Goal: Task Accomplishment & Management: Manage account settings

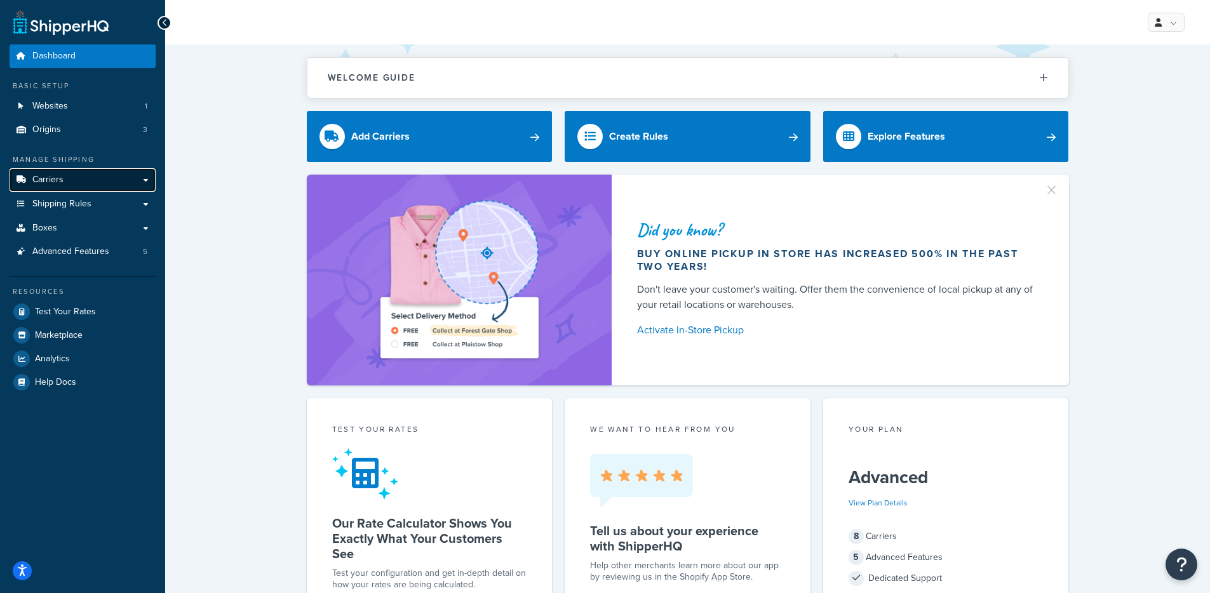
click at [71, 178] on link "Carriers" at bounding box center [83, 180] width 146 height 24
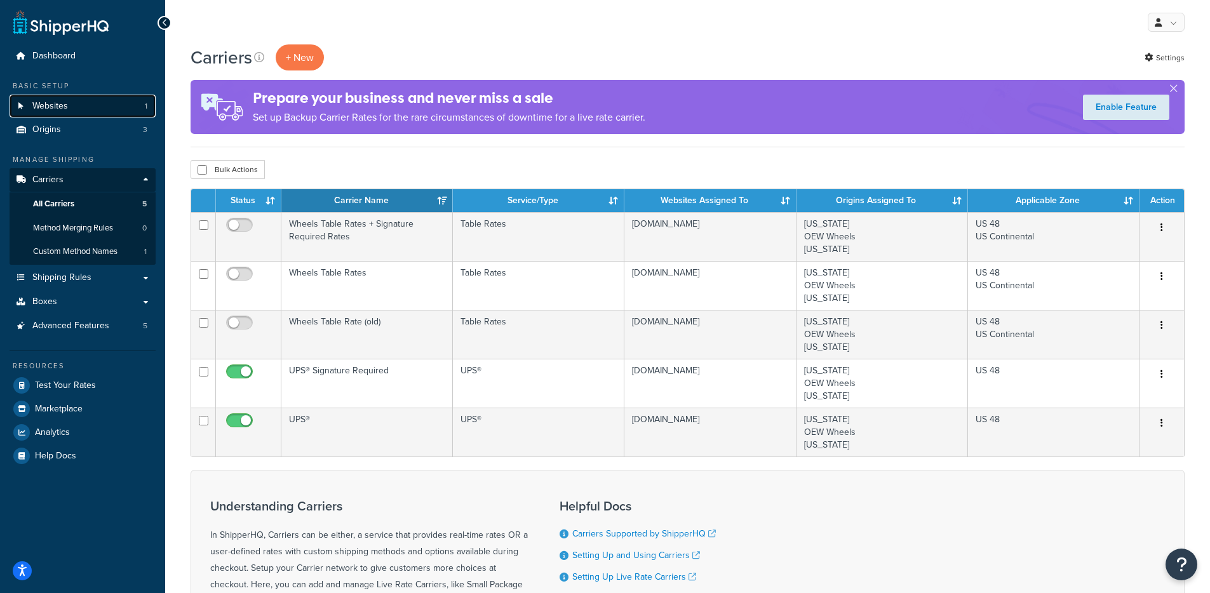
click at [91, 113] on link "Websites 1" at bounding box center [83, 107] width 146 height 24
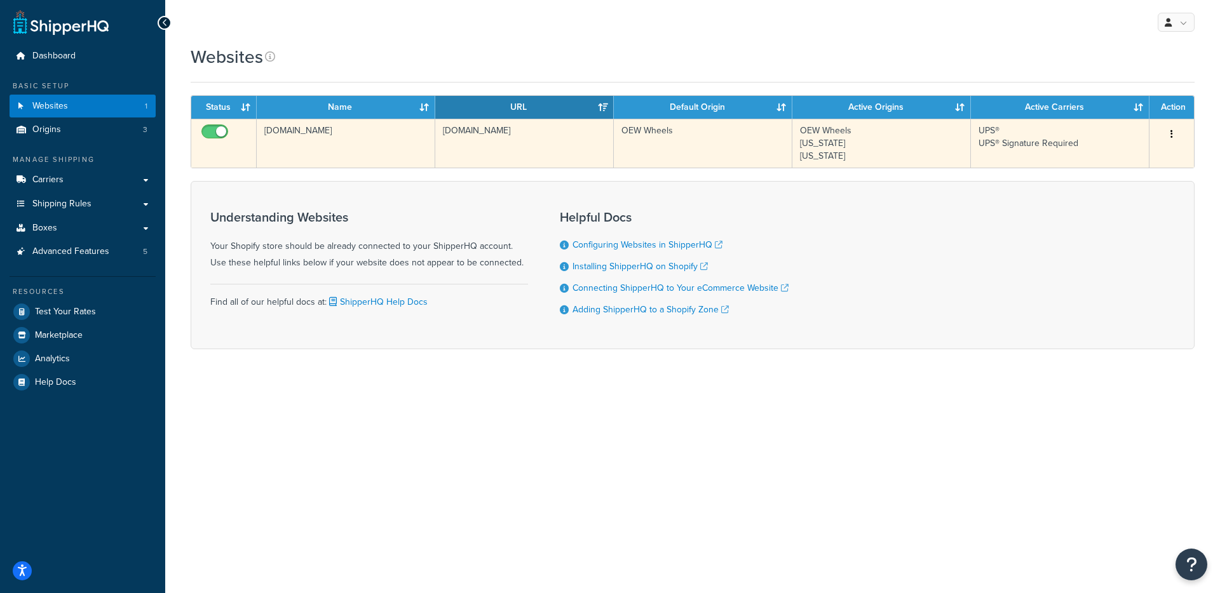
click at [427, 151] on td "[DOMAIN_NAME]" at bounding box center [346, 143] width 178 height 49
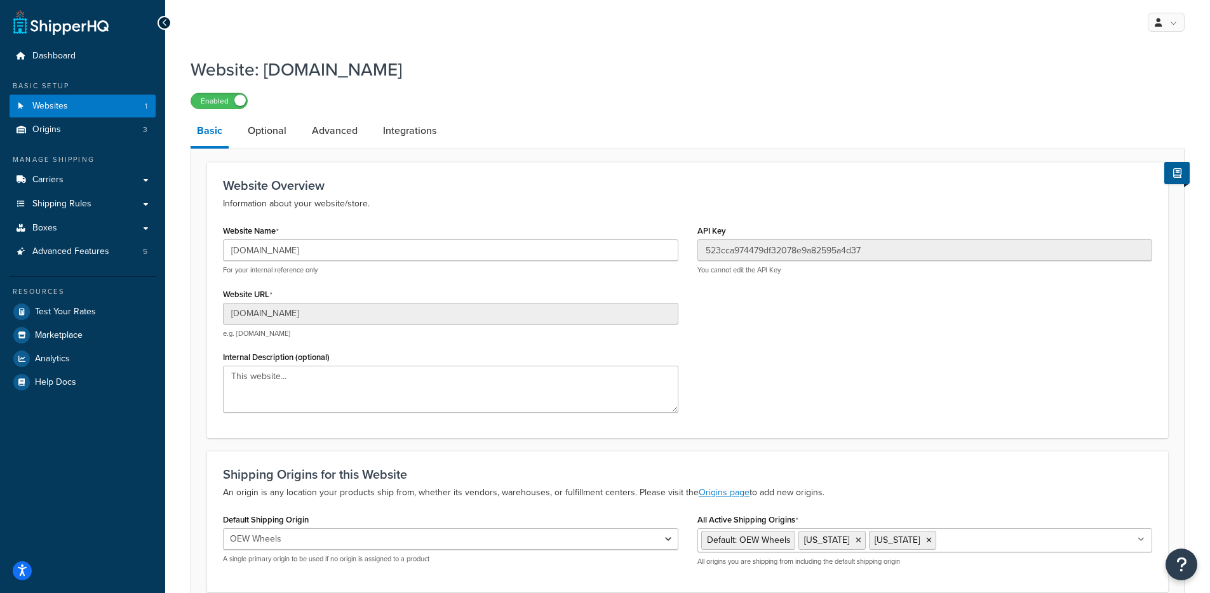
click at [311, 263] on div "366f27-a8.myshopify.com For your internal reference only" at bounding box center [450, 257] width 455 height 36
click at [313, 257] on input "366f27-a8.myshopify.com" at bounding box center [450, 250] width 455 height 22
click at [90, 307] on span "Test Your Rates" at bounding box center [65, 312] width 61 height 11
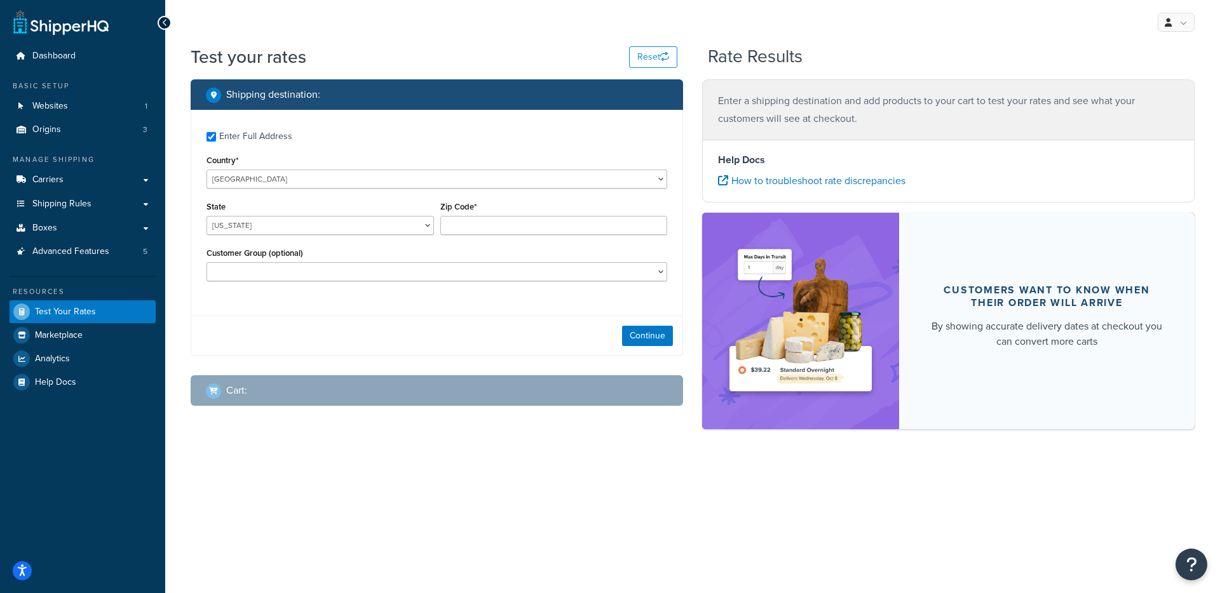
checkbox input "true"
type input "74055"
select select "OK"
select select
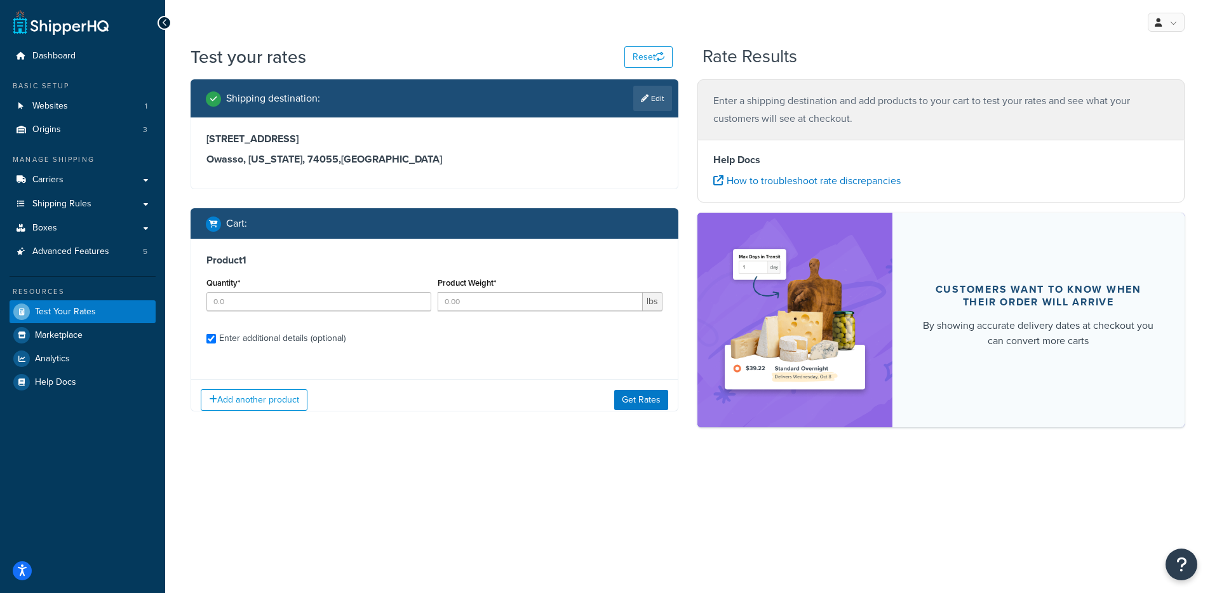
checkbox input "true"
type input "4"
type input "40.0007"
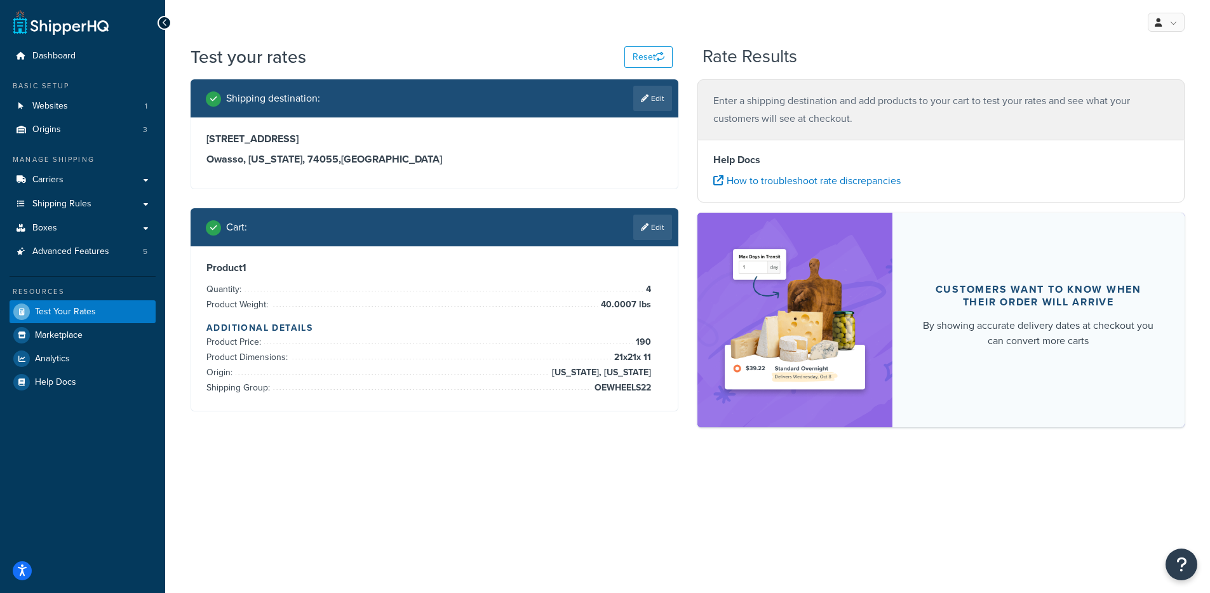
scroll to position [1266, 0]
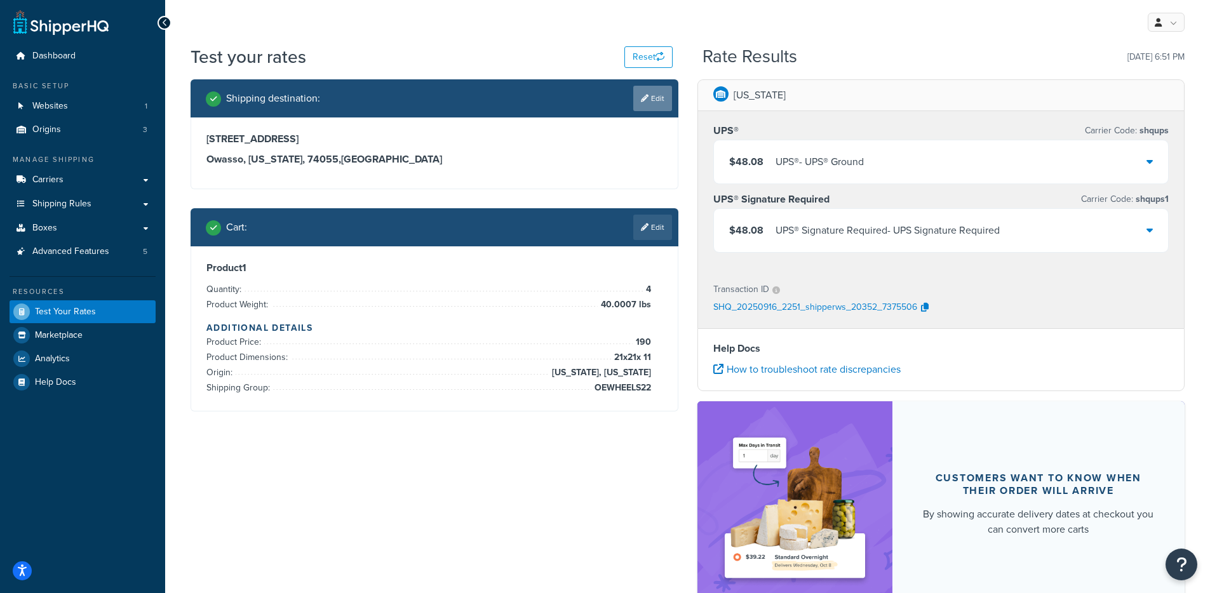
click at [643, 109] on link "Edit" at bounding box center [652, 98] width 39 height 25
select select "OK"
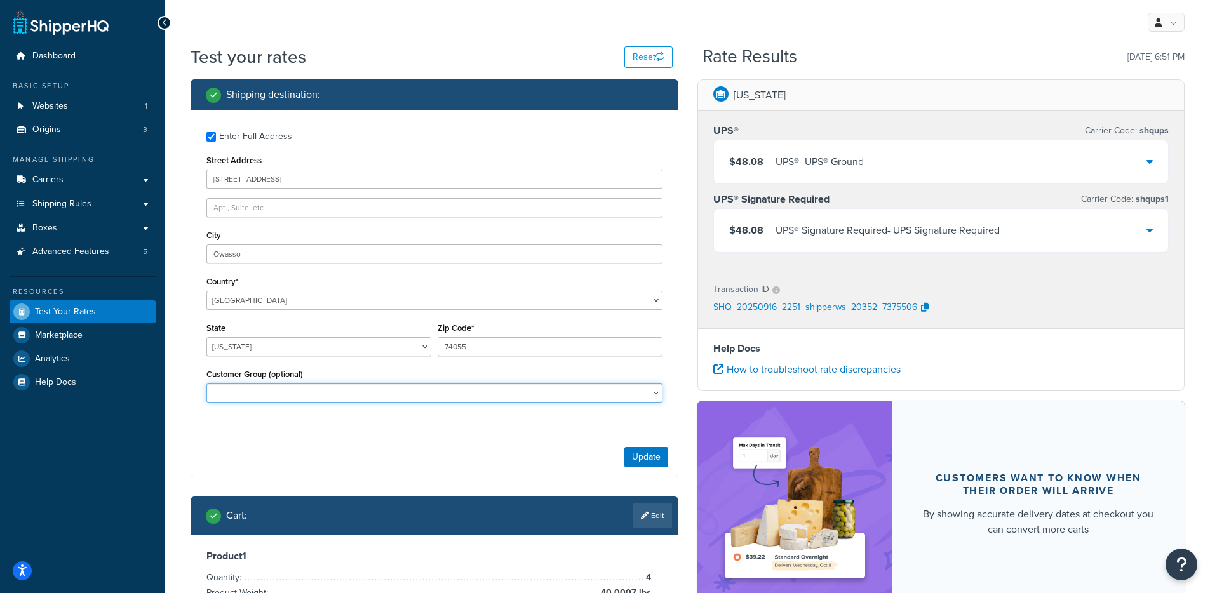
click at [321, 394] on select "Logged In Not Logged in Retail Wholesale" at bounding box center [434, 393] width 456 height 19
select select "Wholesale"
click at [206, 385] on select "Logged In Not Logged in Retail Wholesale" at bounding box center [434, 393] width 456 height 19
click at [668, 471] on div "Update" at bounding box center [434, 457] width 487 height 40
click at [664, 460] on button "Update" at bounding box center [646, 457] width 44 height 20
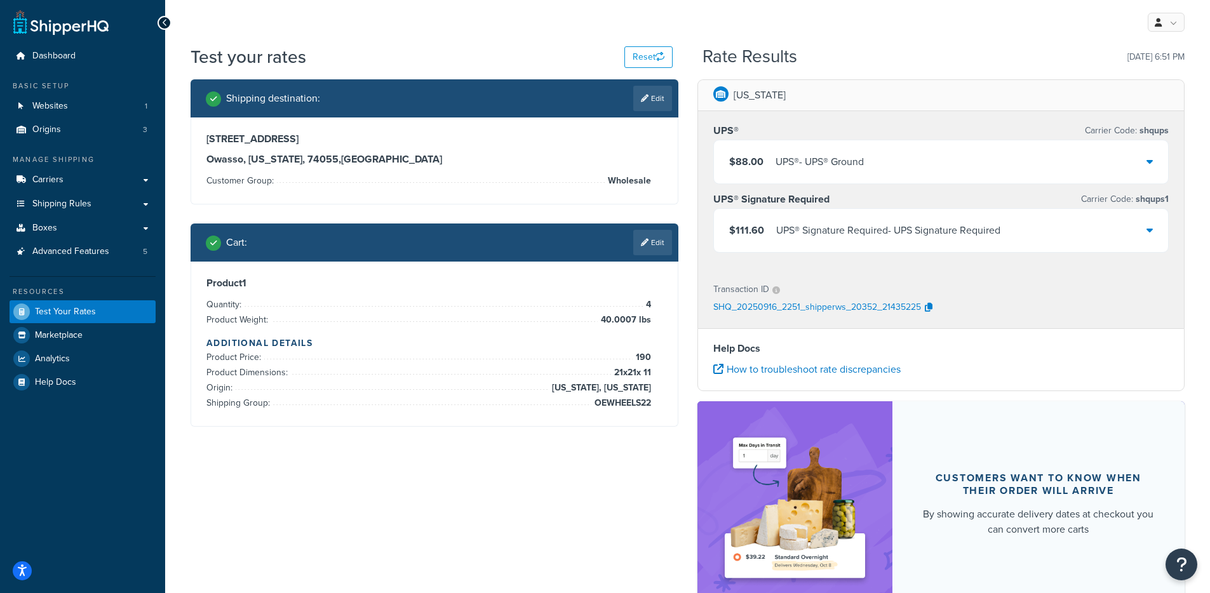
click at [852, 163] on div "UPS® - UPS® Ground" at bounding box center [820, 162] width 88 height 18
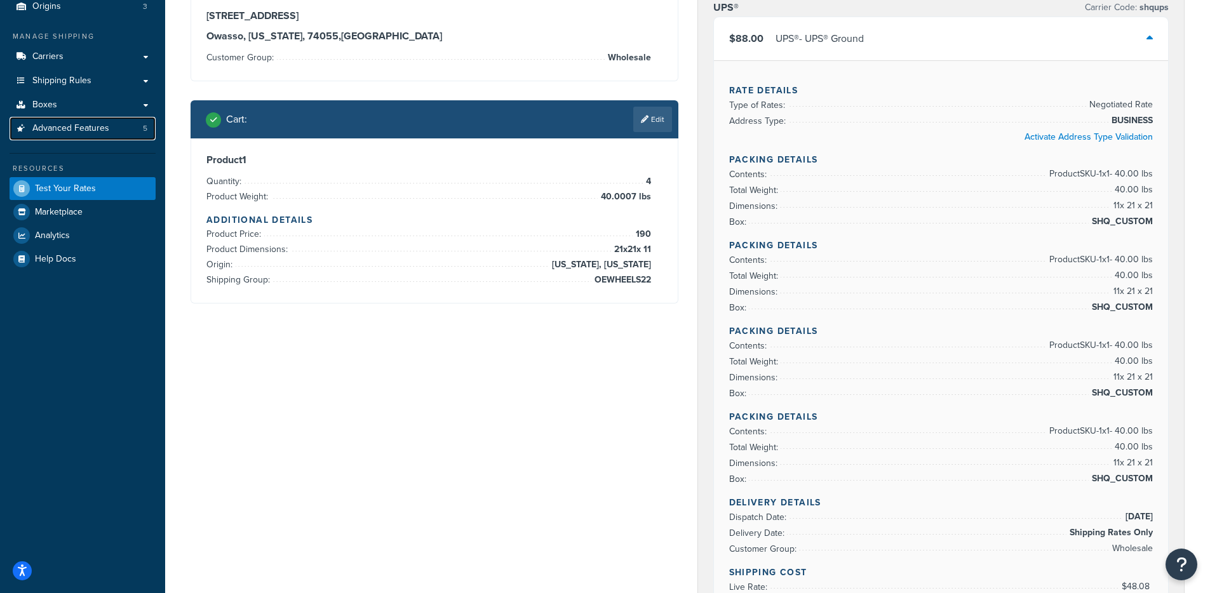
scroll to position [0, 0]
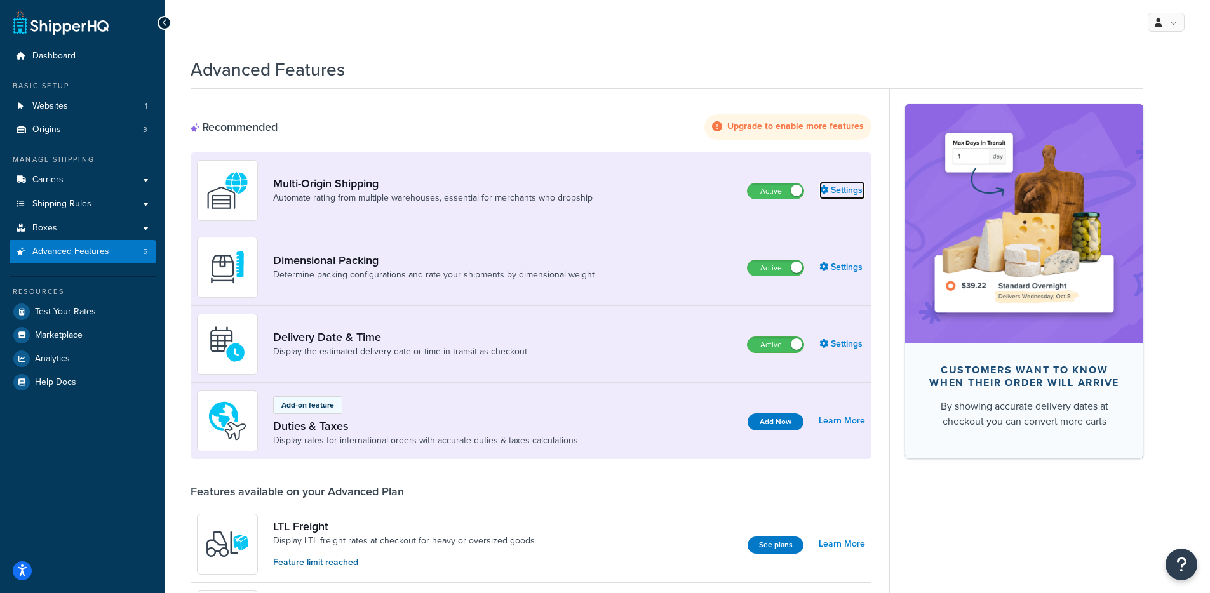
click at [823, 191] on icon at bounding box center [823, 189] width 9 height 9
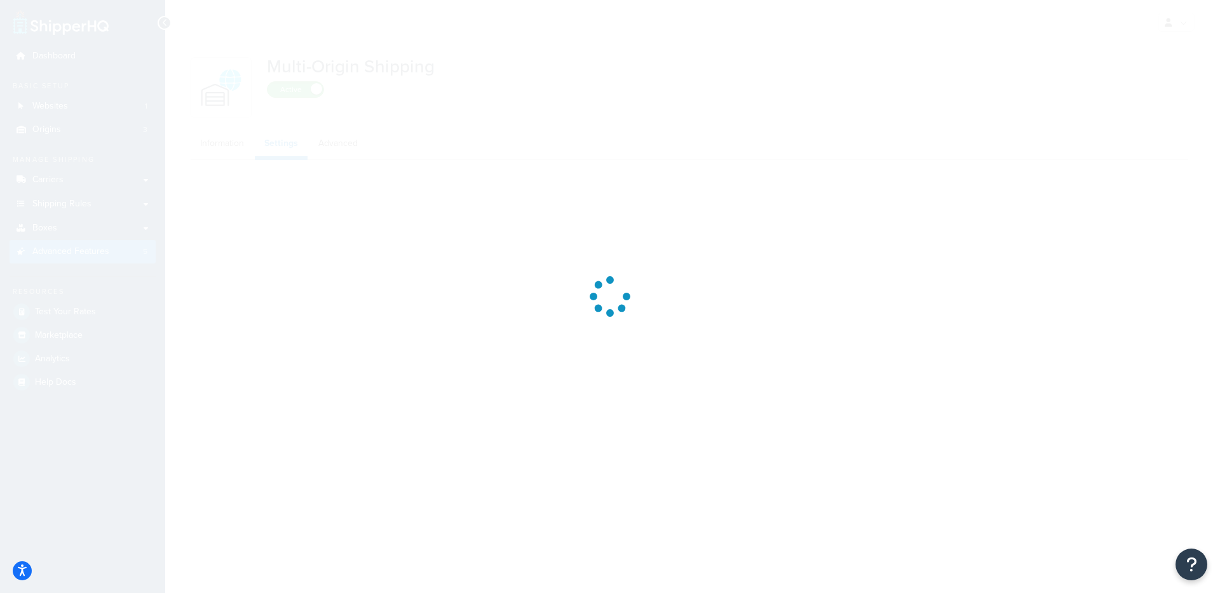
select select "false"
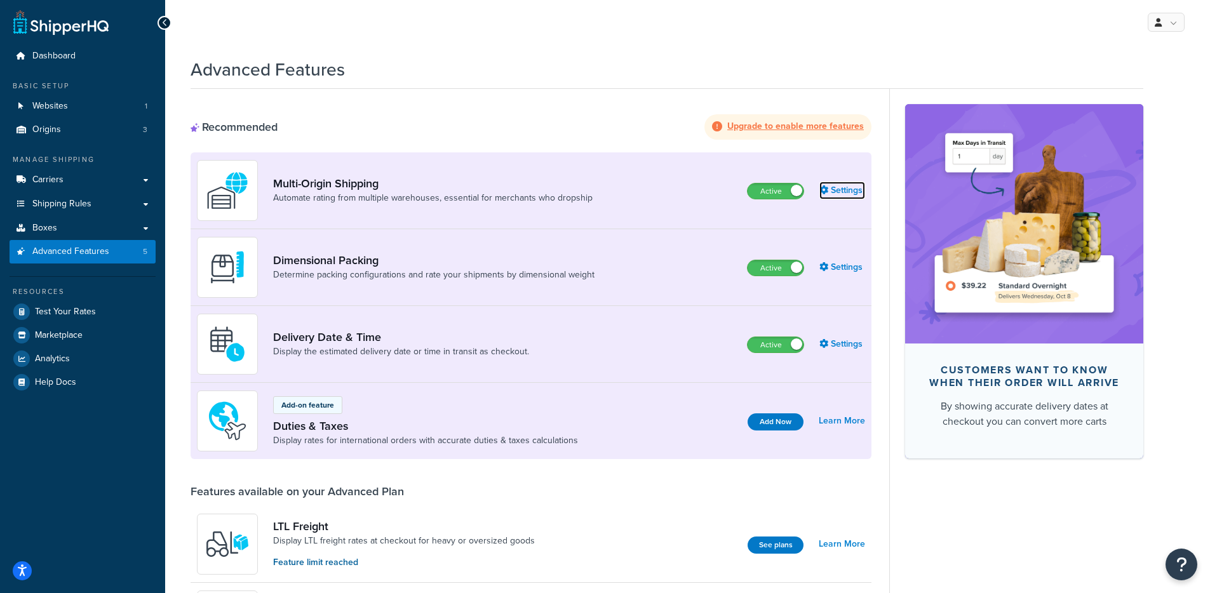
click at [851, 197] on link "Settings" at bounding box center [842, 191] width 46 height 18
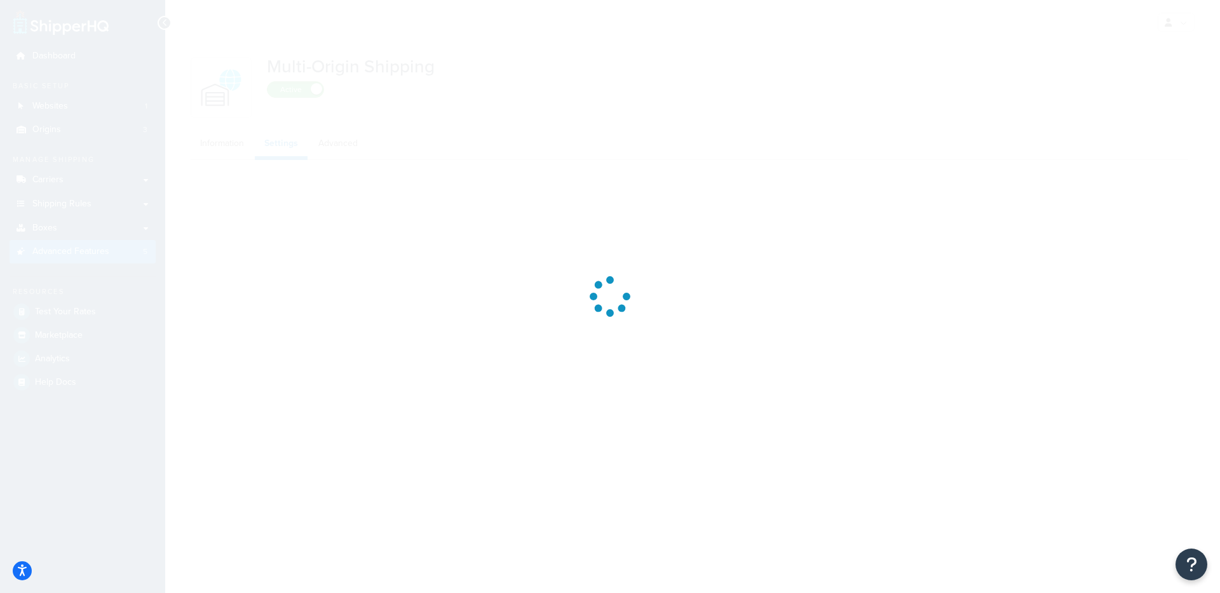
select select "false"
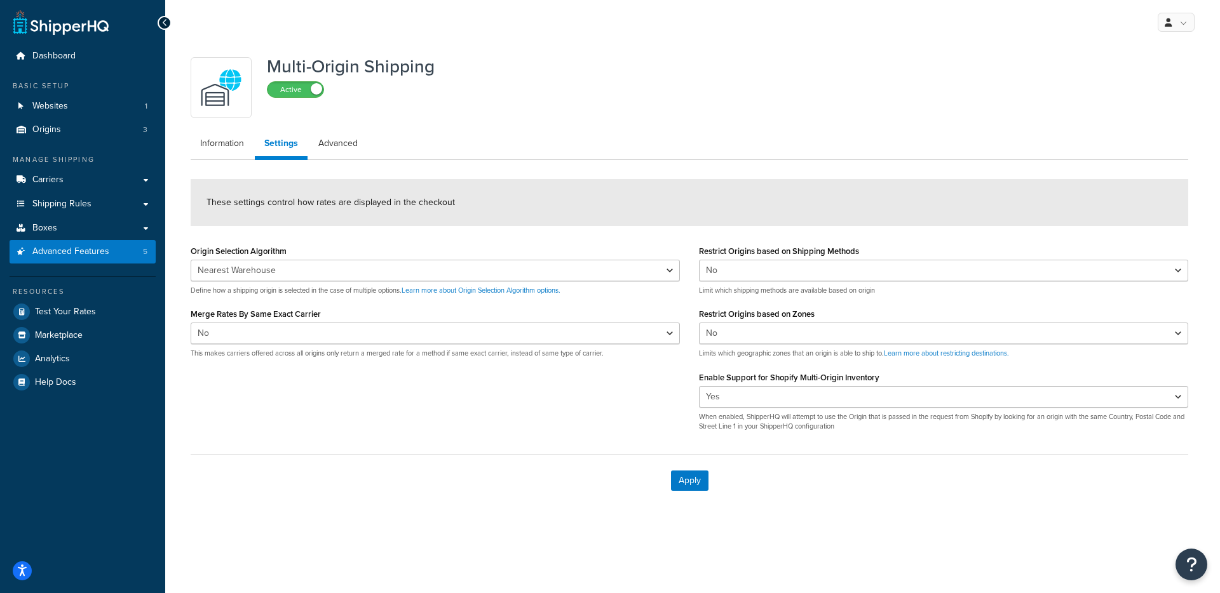
click at [805, 380] on label "Enable Support for Shopify Multi-Origin Inventory" at bounding box center [789, 378] width 180 height 10
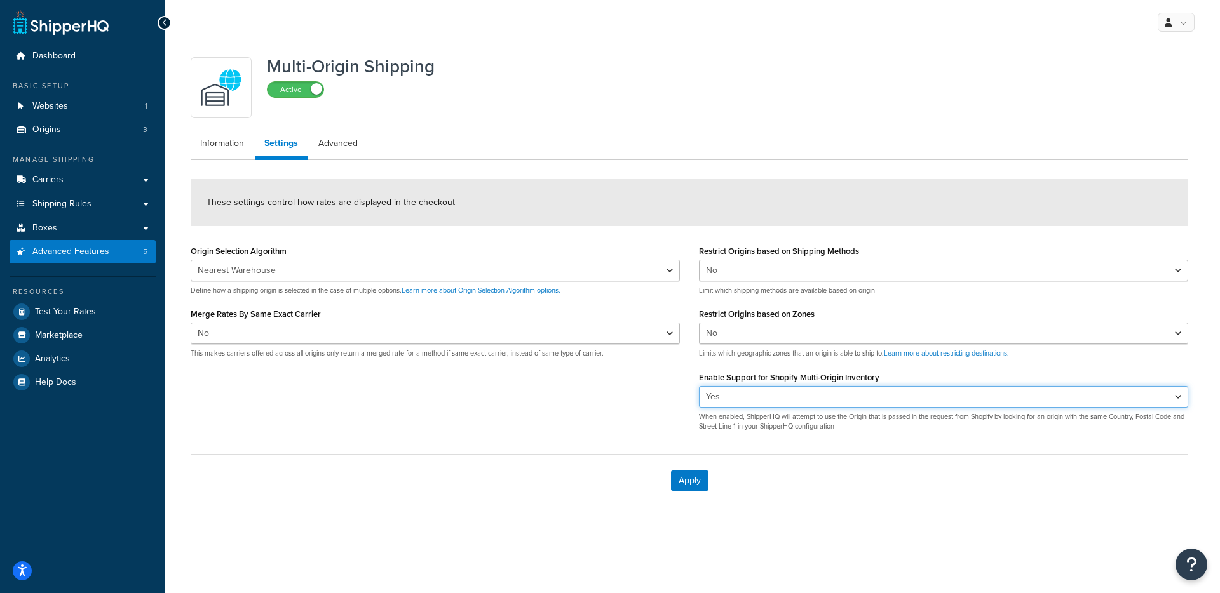
click at [805, 386] on select "Yes No" at bounding box center [943, 397] width 489 height 22
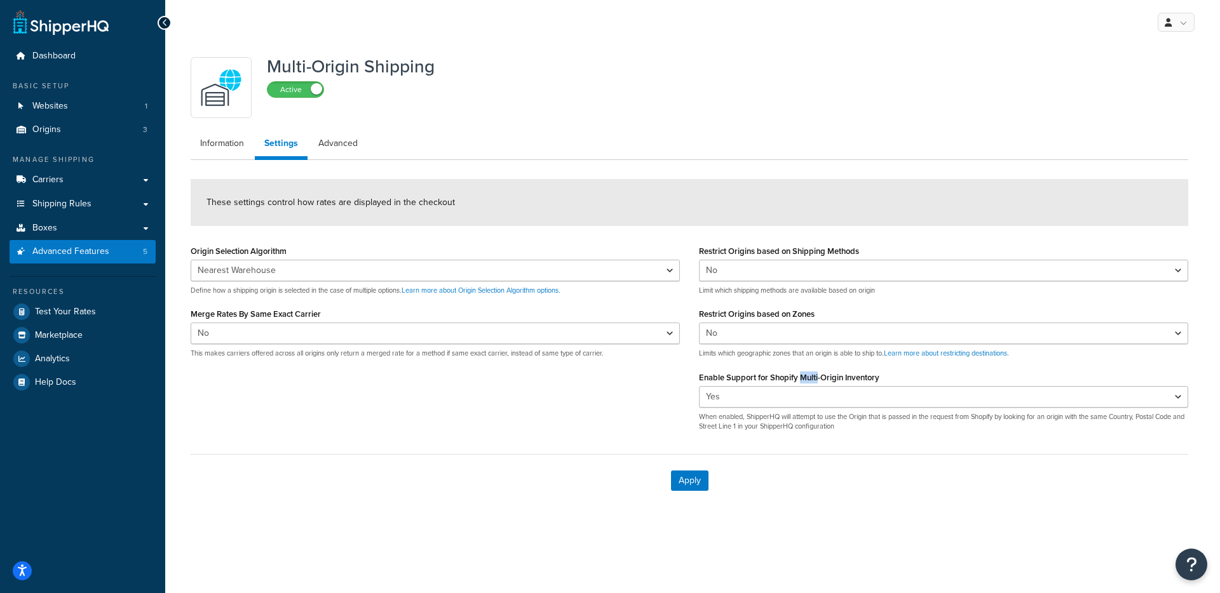
click at [805, 380] on label "Enable Support for Shopify Multi-Origin Inventory" at bounding box center [789, 378] width 180 height 10
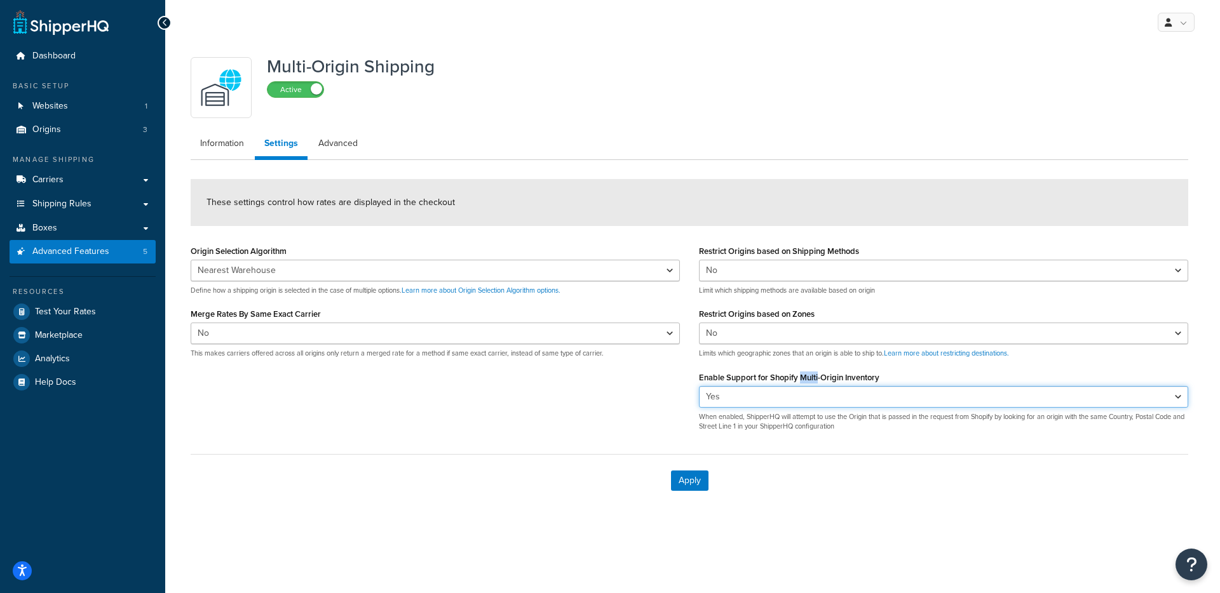
click at [805, 386] on select "Yes No" at bounding box center [943, 397] width 489 height 22
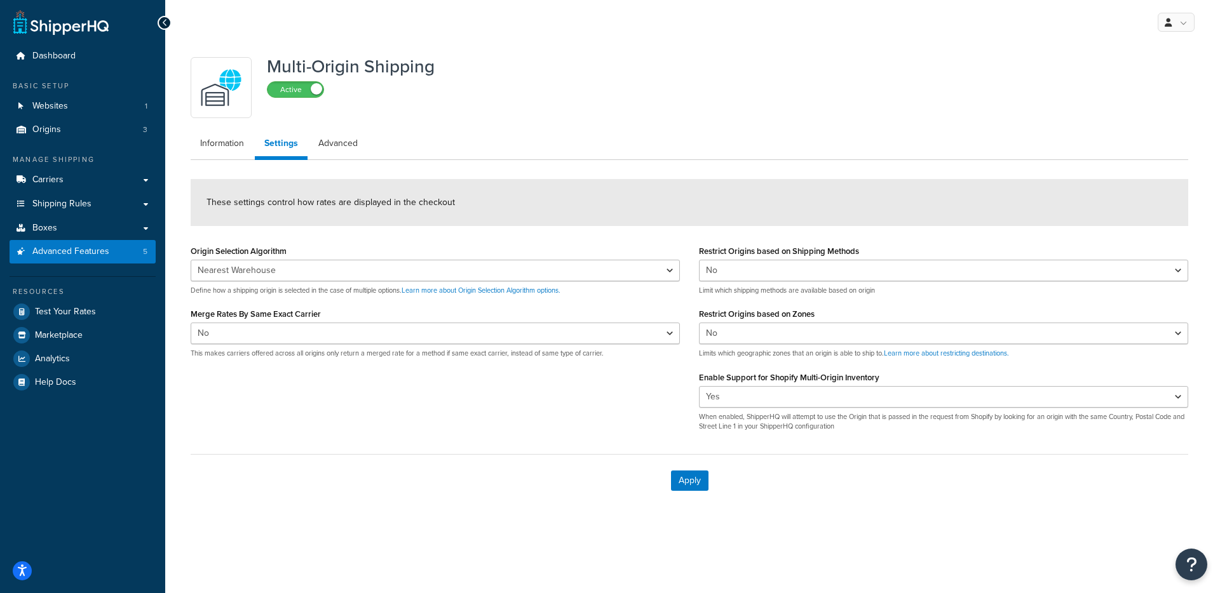
click at [902, 379] on div "Enable Support for Shopify Multi-Origin Inventory Yes No When enabled, ShipperH…" at bounding box center [943, 400] width 489 height 64
drag, startPoint x: 888, startPoint y: 379, endPoint x: 769, endPoint y: 380, distance: 119.4
click at [769, 380] on div "Enable Support for Shopify Multi-Origin Inventory Yes No When enabled, ShipperH…" at bounding box center [943, 400] width 489 height 64
copy label "Shopify Multi-Origin Inventory"
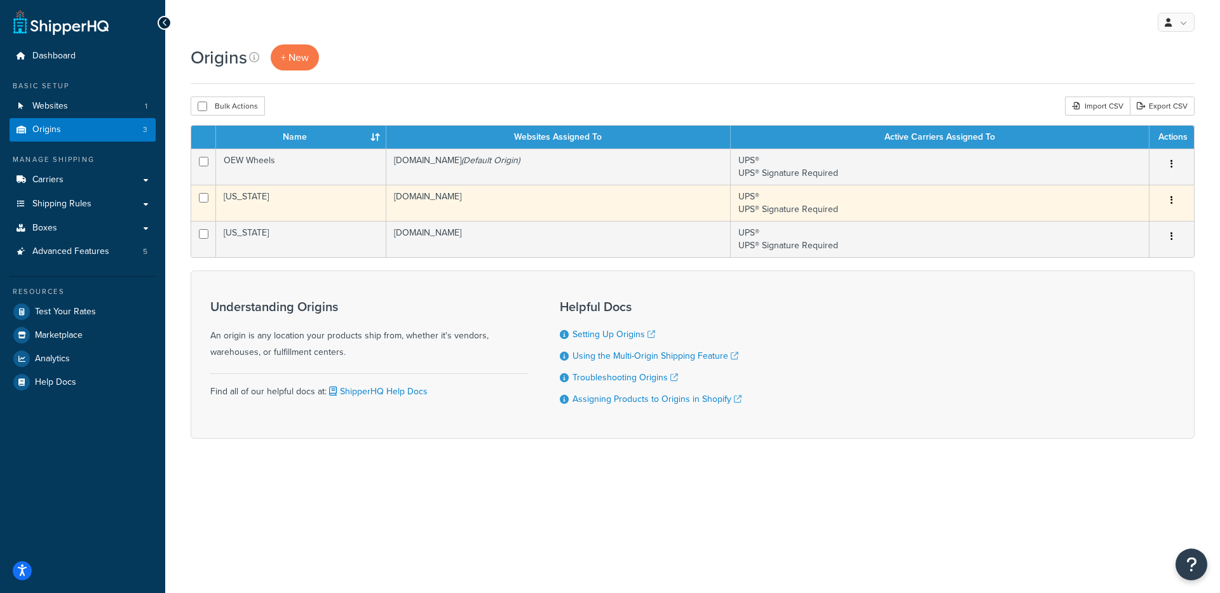
click at [323, 207] on td "Florida" at bounding box center [301, 203] width 170 height 36
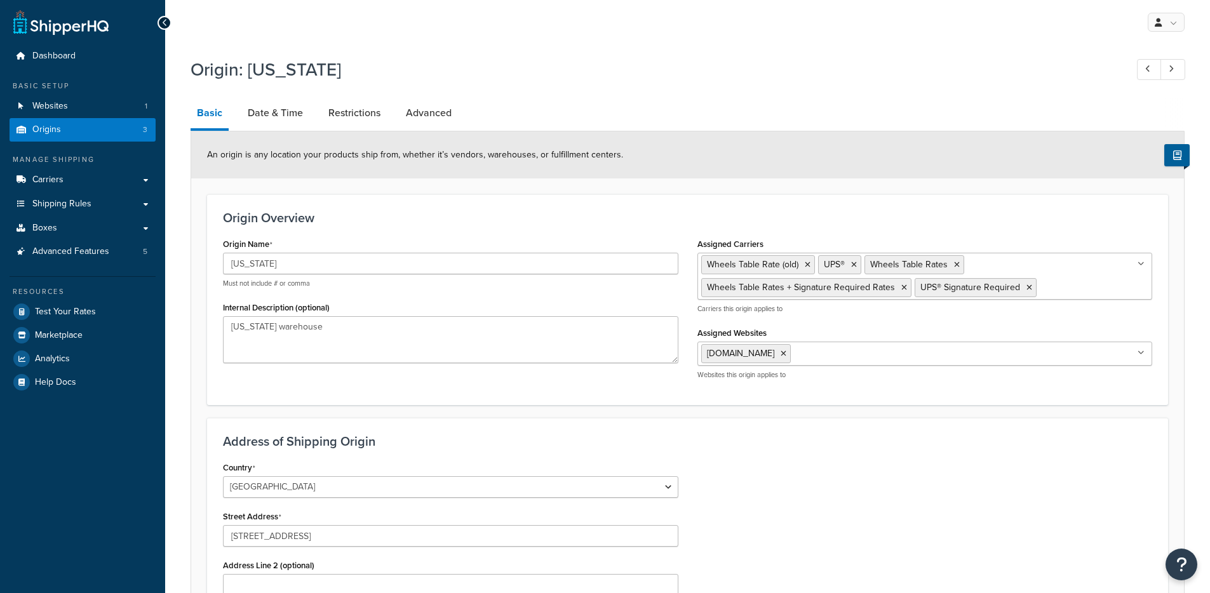
select select "9"
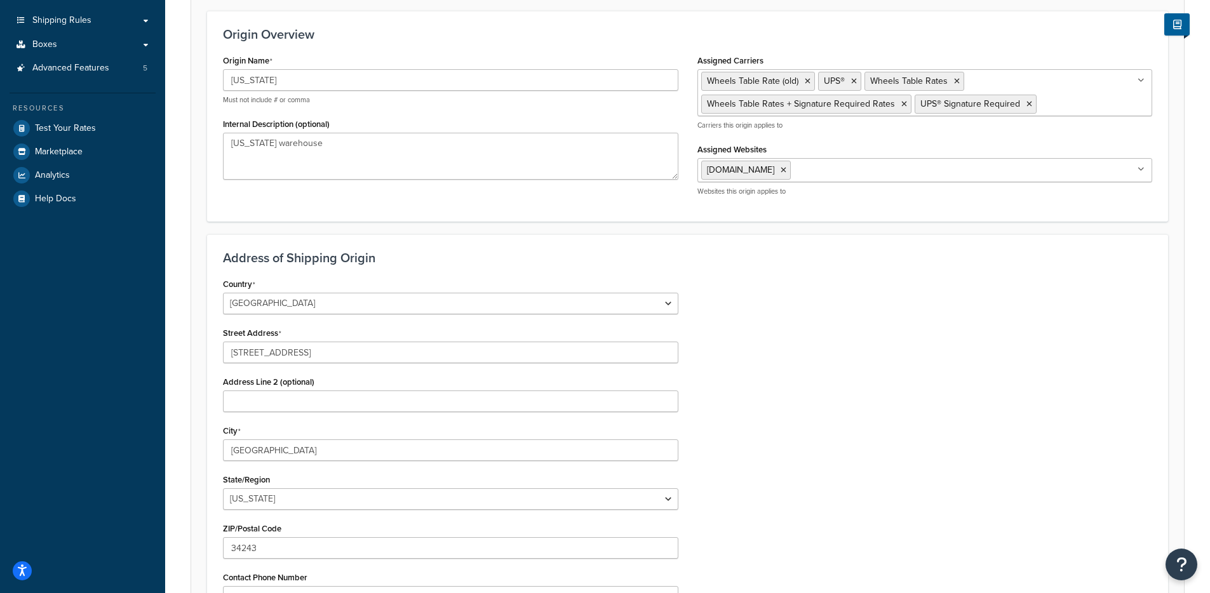
scroll to position [337, 0]
